Goal: Task Accomplishment & Management: Manage account settings

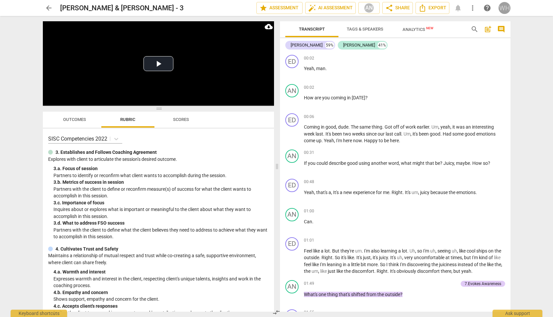
click at [399, 8] on div "WH" at bounding box center [505, 8] width 12 height 12
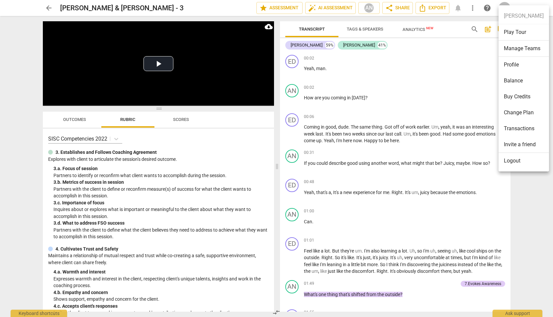
click at [47, 6] on div at bounding box center [276, 158] width 553 height 317
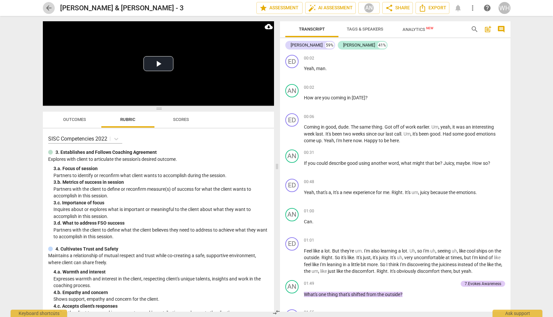
click at [49, 7] on span "arrow_back" at bounding box center [49, 8] width 8 height 8
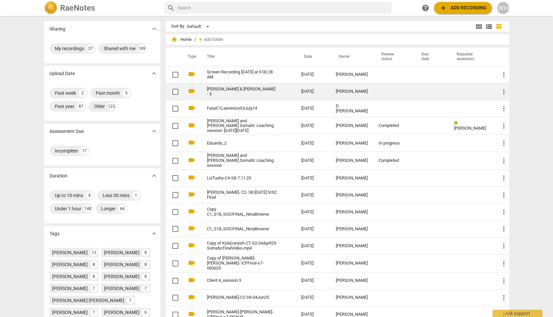
click at [229, 91] on link "[PERSON_NAME] & [PERSON_NAME] - 3" at bounding box center [242, 92] width 70 height 10
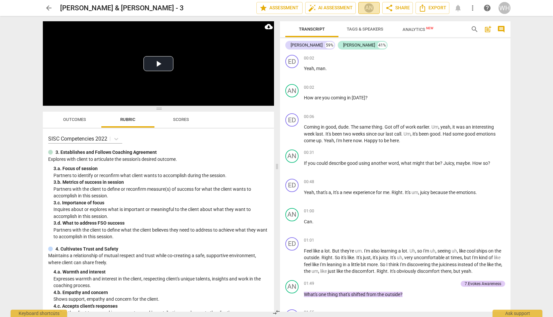
click at [371, 6] on div "AN" at bounding box center [369, 8] width 10 height 10
click at [369, 7] on div at bounding box center [276, 158] width 553 height 317
click at [49, 8] on span "arrow_back" at bounding box center [49, 8] width 8 height 8
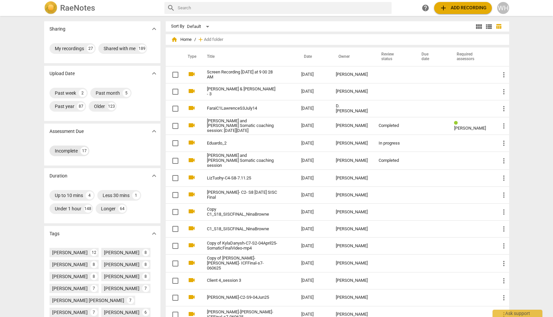
click at [70, 151] on div "Incomplete" at bounding box center [66, 151] width 23 height 7
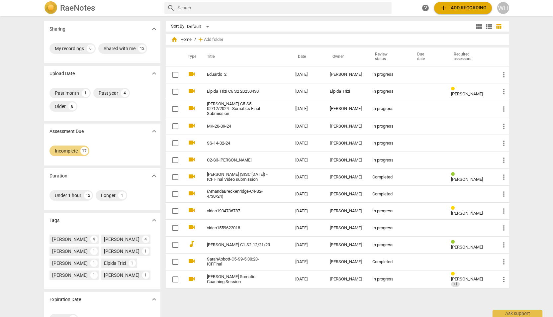
click at [177, 39] on span "home Home" at bounding box center [181, 39] width 21 height 7
click at [186, 37] on span "home Home" at bounding box center [181, 39] width 21 height 7
click at [186, 39] on span "home Home" at bounding box center [181, 39] width 21 height 7
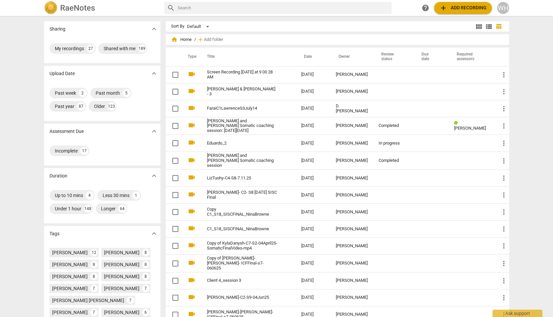
click at [399, 26] on span "view_module" at bounding box center [479, 27] width 8 height 8
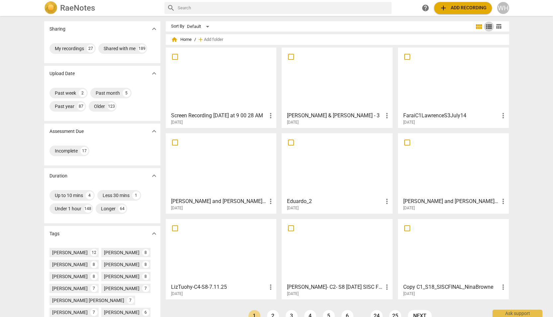
click at [399, 28] on span "view_list" at bounding box center [489, 27] width 8 height 8
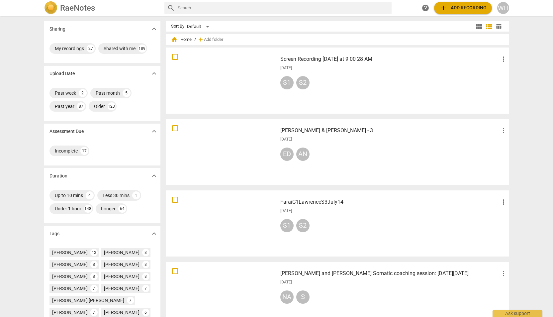
click at [399, 130] on span "more_vert" at bounding box center [504, 131] width 8 height 8
click at [399, 146] on div at bounding box center [276, 158] width 553 height 317
click at [399, 26] on span "table_chart" at bounding box center [499, 26] width 6 height 6
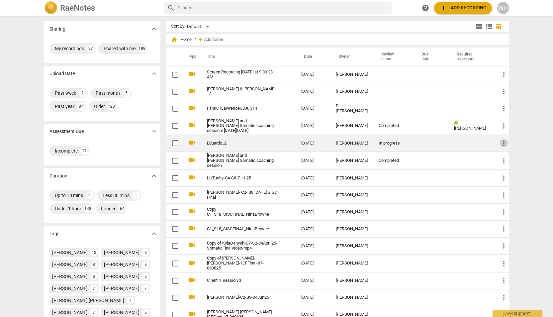
click at [399, 143] on span "more_vert" at bounding box center [504, 143] width 8 height 8
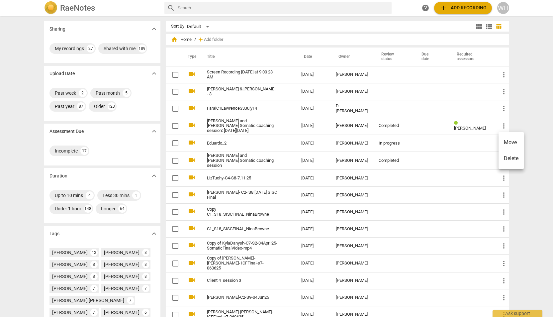
click at [399, 148] on div at bounding box center [276, 158] width 553 height 317
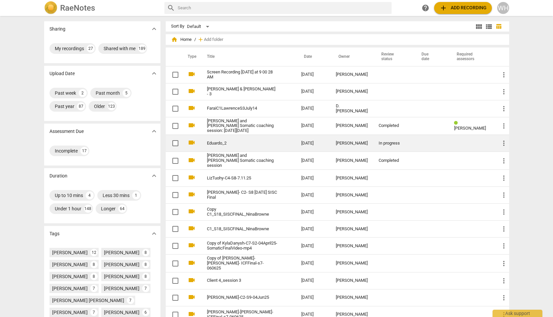
click at [399, 144] on td at bounding box center [431, 143] width 35 height 17
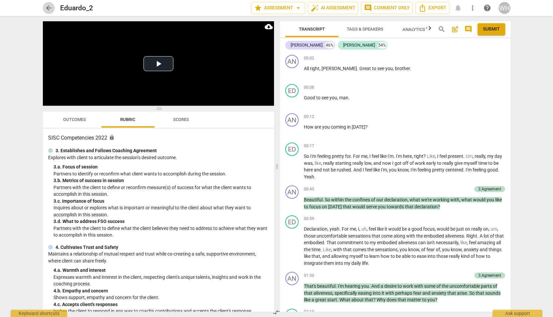
click at [48, 6] on span "arrow_back" at bounding box center [49, 8] width 8 height 8
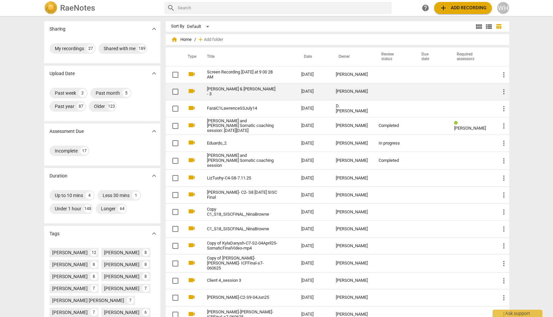
click at [241, 93] on link "[PERSON_NAME] & [PERSON_NAME] - 3" at bounding box center [242, 92] width 70 height 10
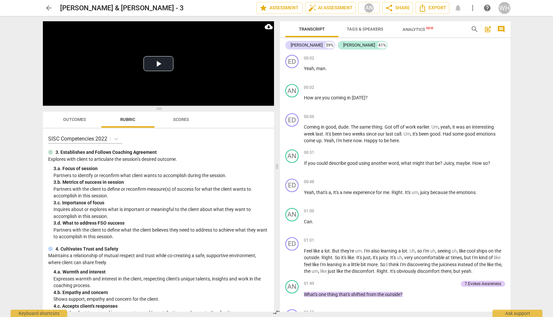
click at [46, 9] on span "arrow_back" at bounding box center [49, 8] width 8 height 8
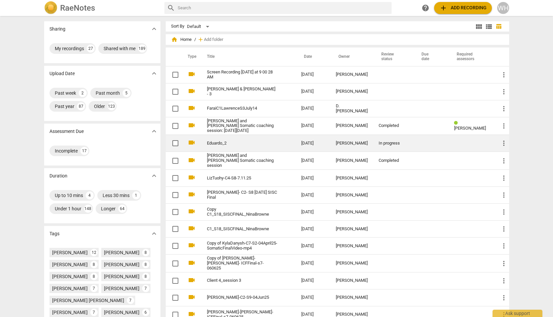
click at [379, 143] on td "In progress" at bounding box center [394, 143] width 40 height 17
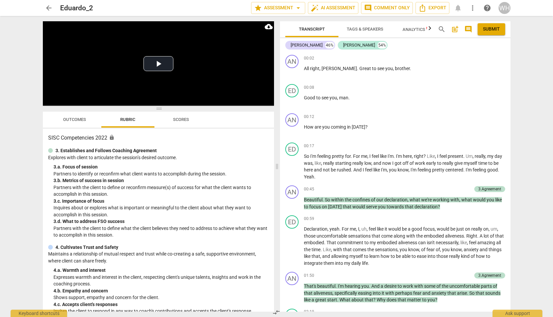
click at [47, 9] on span "arrow_back" at bounding box center [49, 8] width 8 height 8
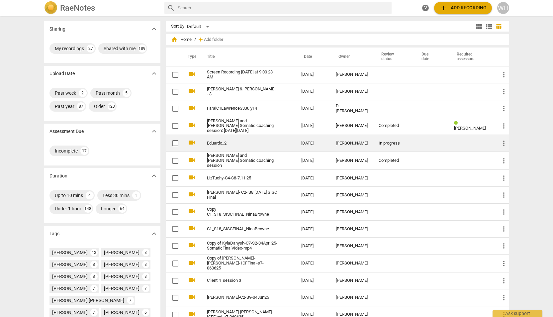
click at [399, 144] on span "more_vert" at bounding box center [504, 143] width 8 height 8
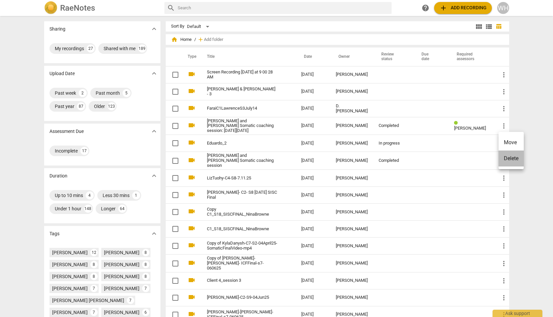
click at [399, 159] on li "Delete" at bounding box center [511, 159] width 25 height 16
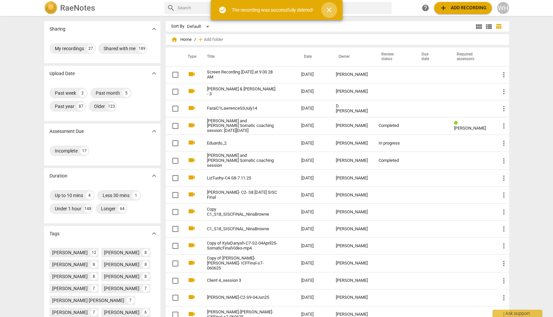
click at [331, 9] on span "close" at bounding box center [329, 10] width 8 height 8
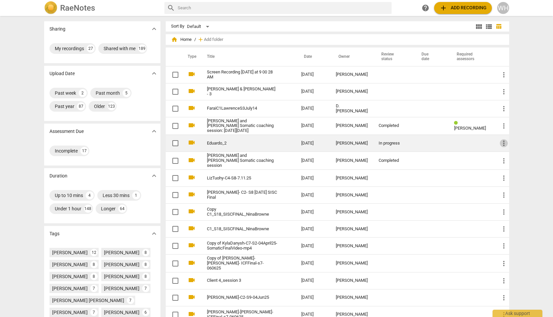
click at [399, 142] on span "more_vert" at bounding box center [504, 143] width 8 height 8
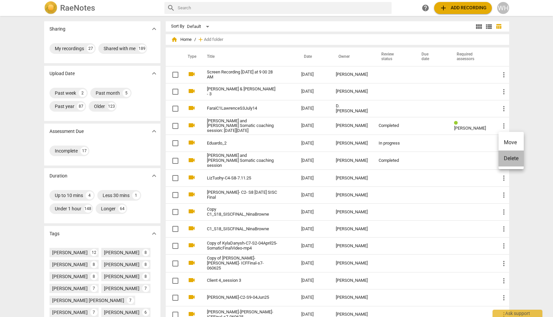
click at [399, 160] on li "Delete" at bounding box center [511, 159] width 25 height 16
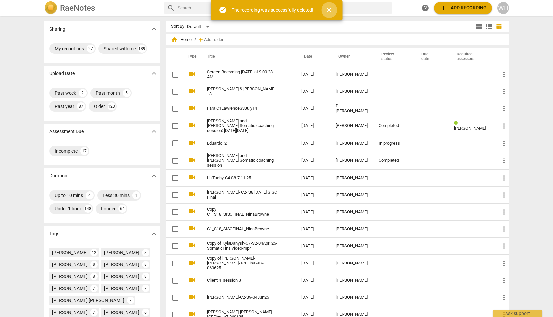
click at [329, 8] on span "close" at bounding box center [329, 10] width 8 height 8
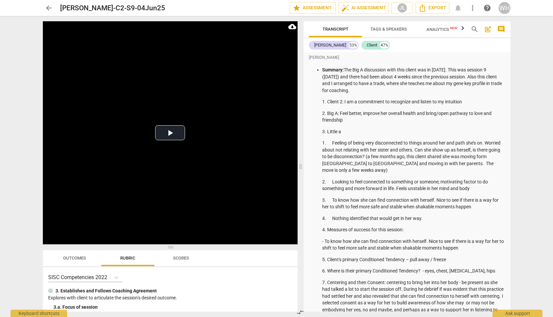
scroll to position [7645, 0]
